Goal: Navigation & Orientation: Find specific page/section

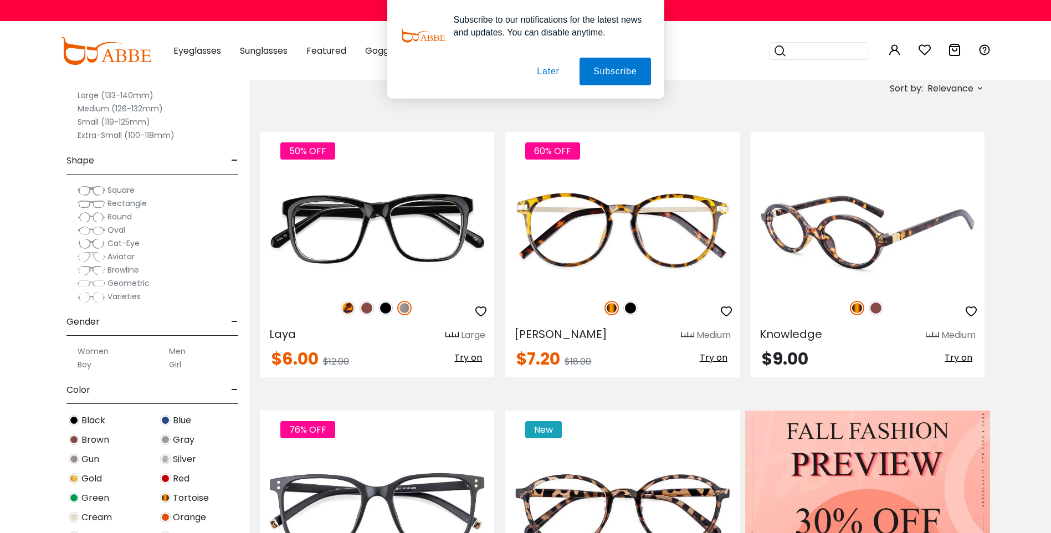
scroll to position [111, 0]
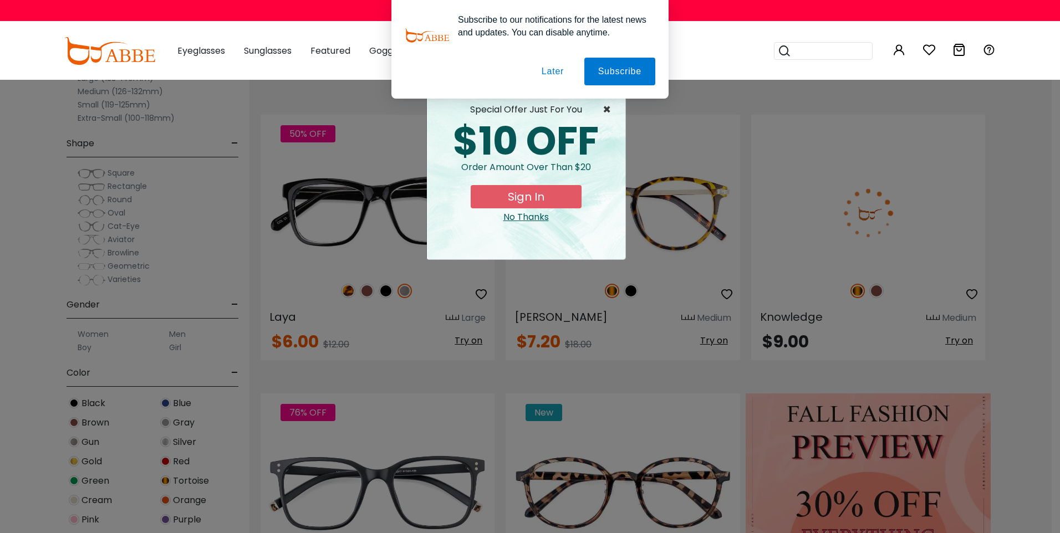
click at [602, 112] on span "×" at bounding box center [609, 109] width 14 height 13
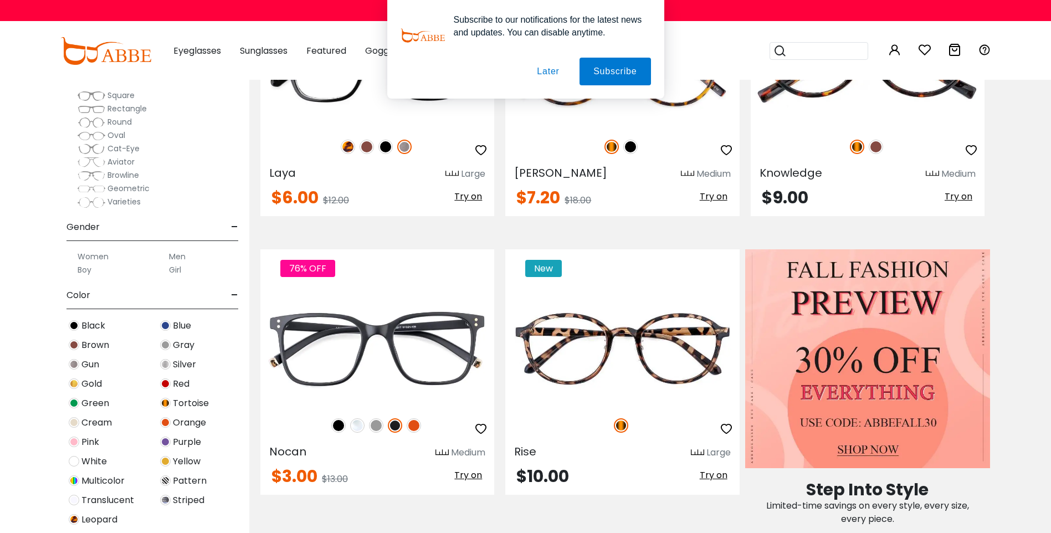
scroll to position [222, 0]
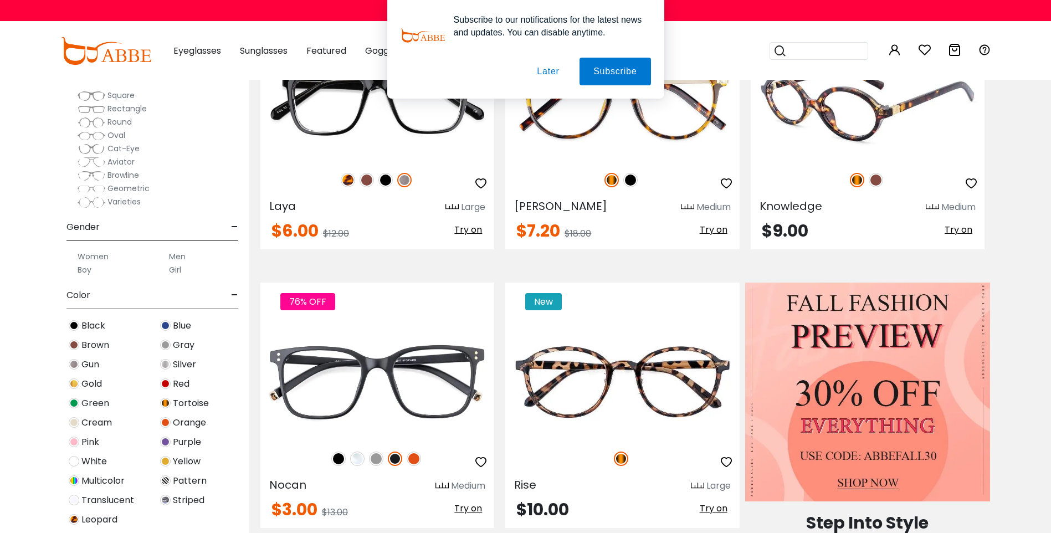
click at [877, 187] on img at bounding box center [876, 180] width 14 height 14
click at [856, 187] on img at bounding box center [857, 180] width 14 height 14
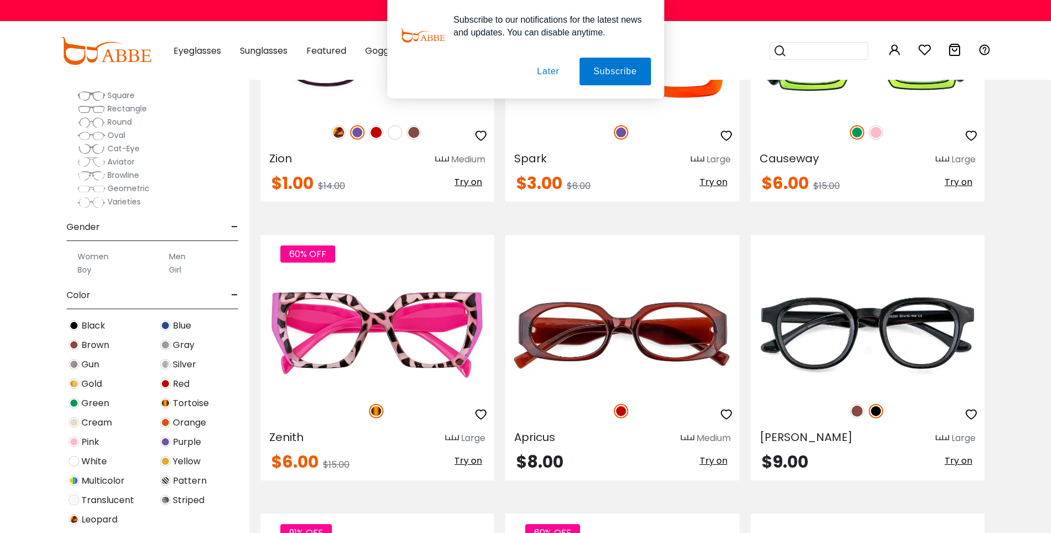
scroll to position [1441, 0]
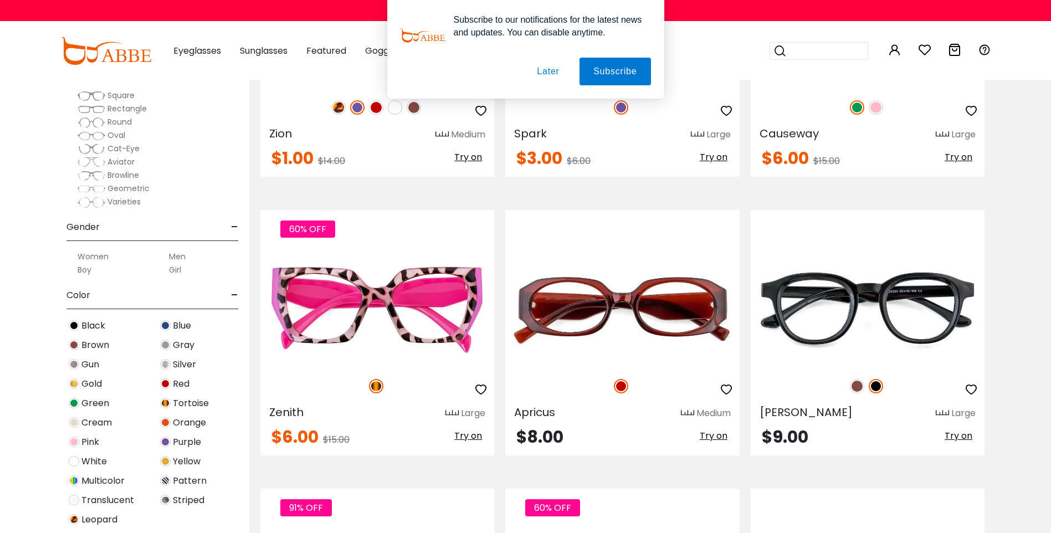
click at [331, 115] on img at bounding box center [338, 107] width 14 height 14
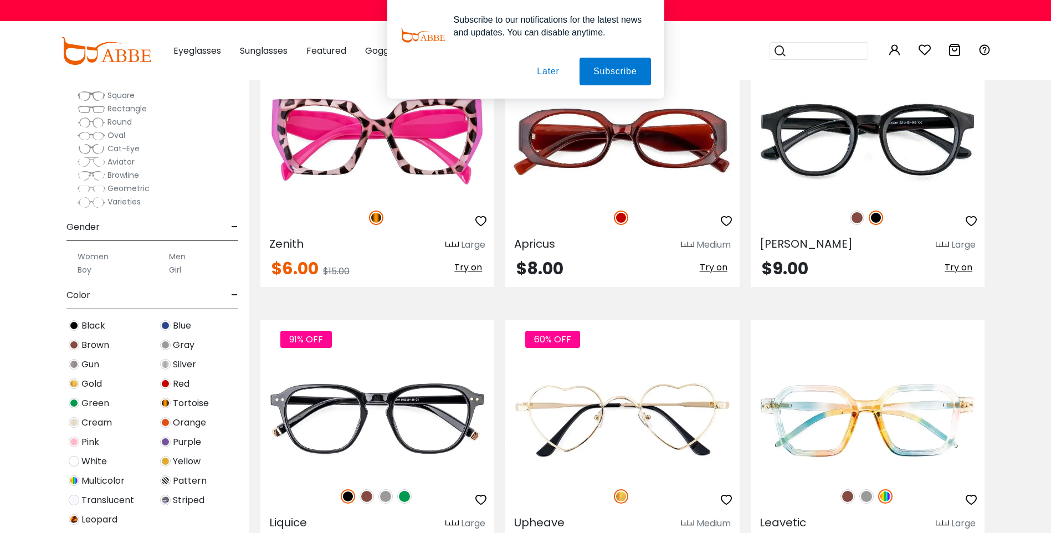
scroll to position [1607, 0]
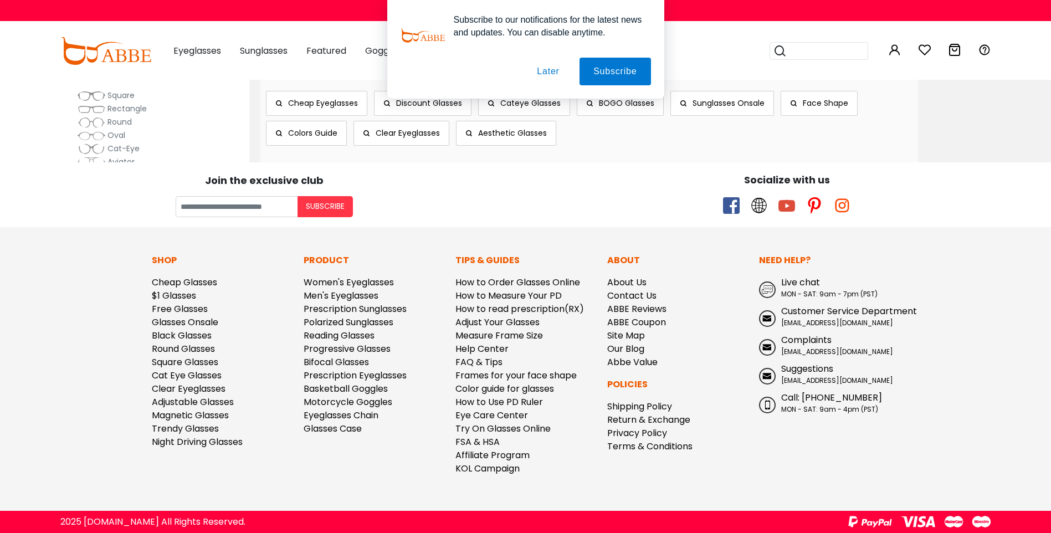
scroll to position [6748, 0]
